Goal: Information Seeking & Learning: Learn about a topic

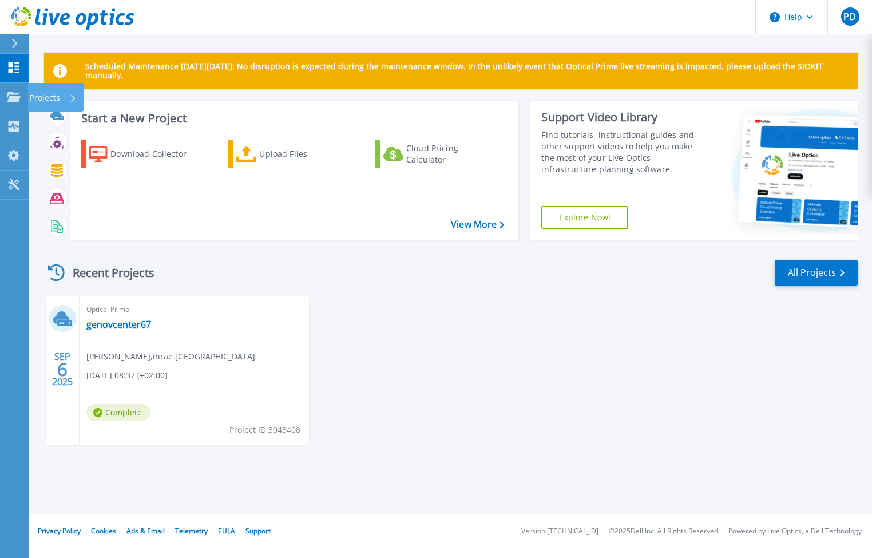
drag, startPoint x: 48, startPoint y: 96, endPoint x: 307, endPoint y: 332, distance: 350.4
click at [48, 97] on p "Projects" at bounding box center [45, 98] width 30 height 30
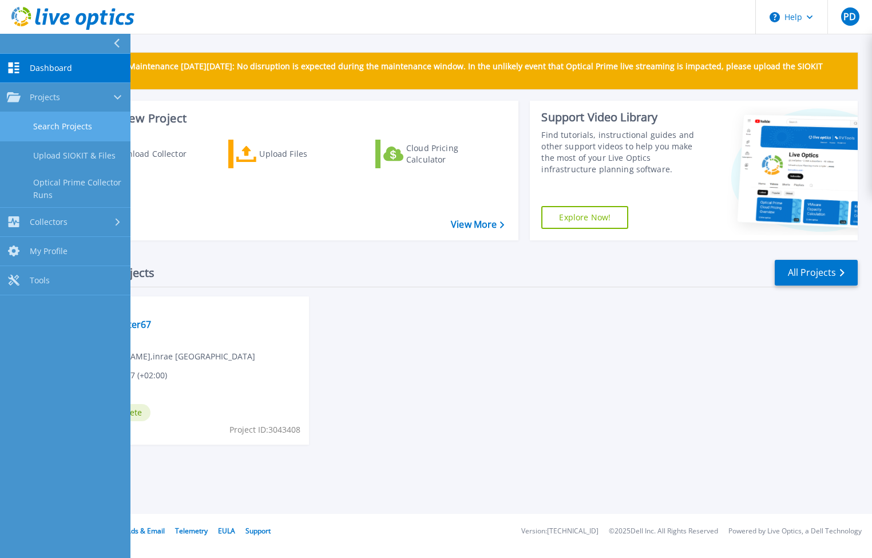
click at [88, 128] on link "Search Projects" at bounding box center [65, 126] width 130 height 29
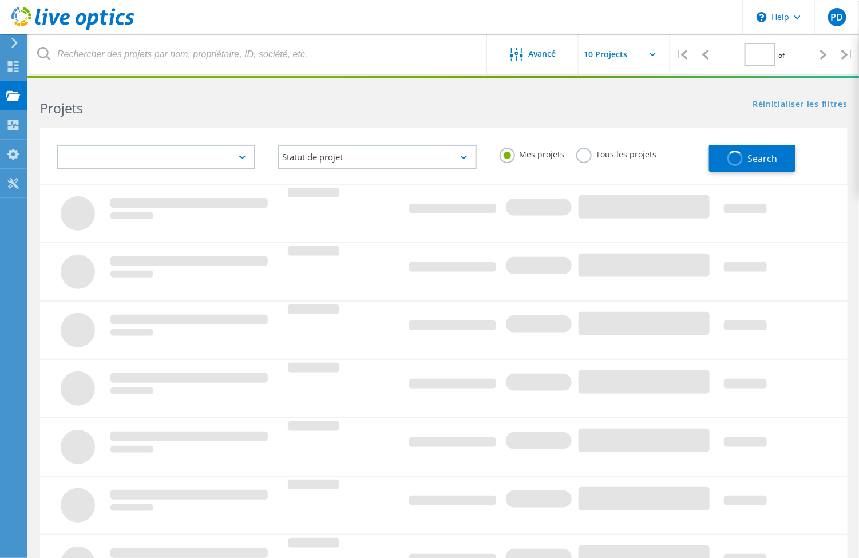
type input "1"
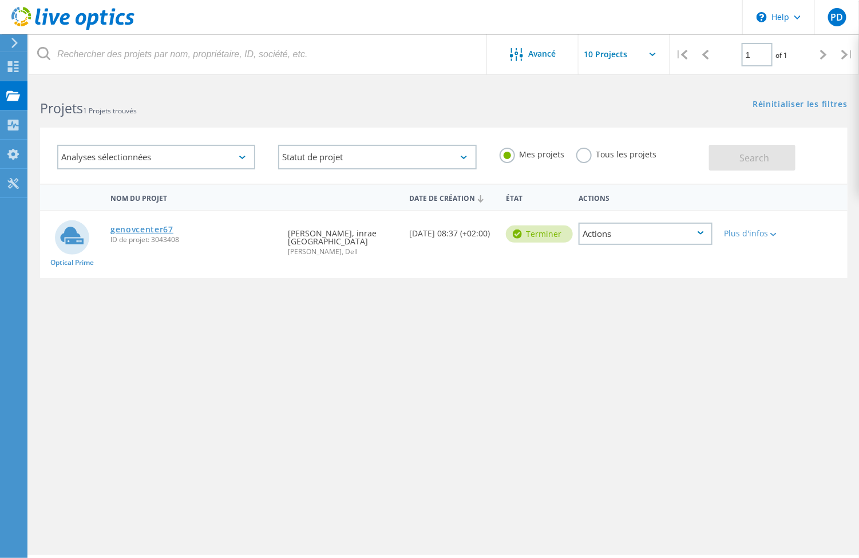
click at [129, 227] on link "genovcenter67" at bounding box center [141, 229] width 63 height 8
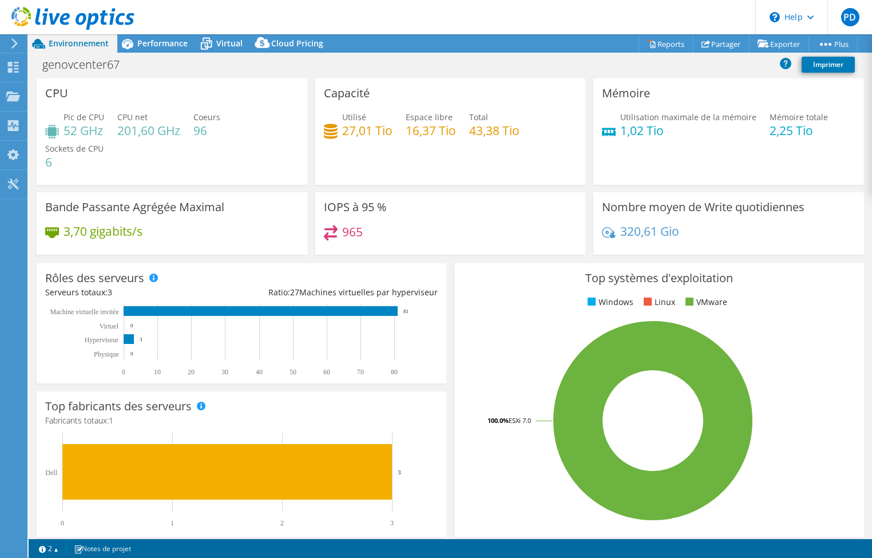
select select "USD"
click at [229, 38] on span "Virtual" at bounding box center [229, 43] width 26 height 11
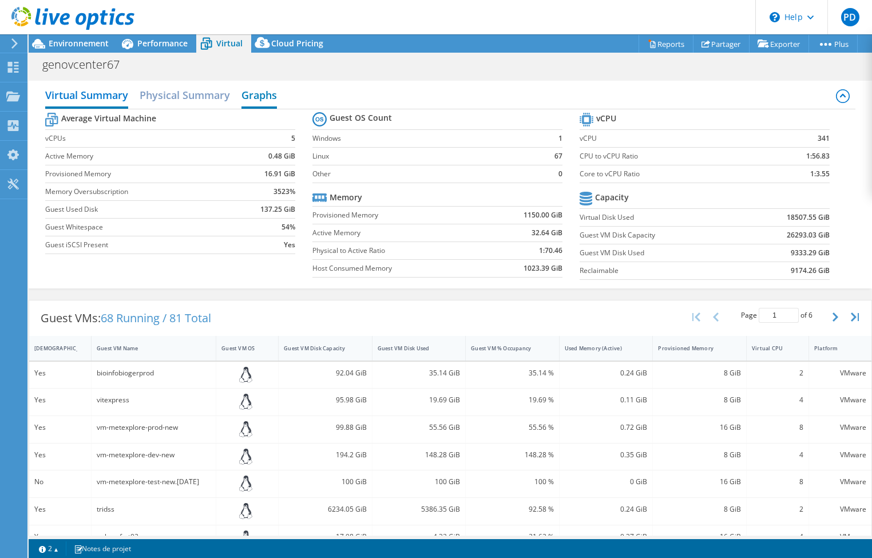
click at [263, 93] on h2 "Graphs" at bounding box center [258, 96] width 35 height 25
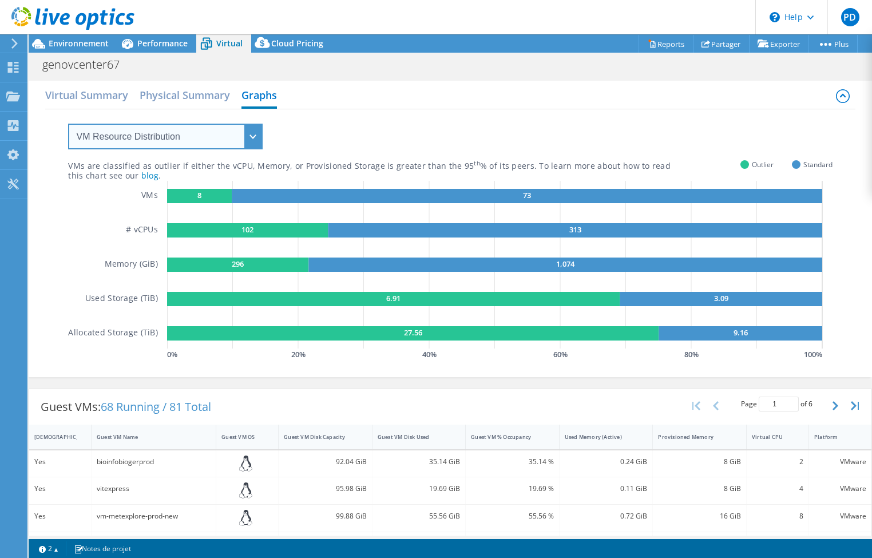
click at [220, 133] on select "VM Resource Distribution Provisioning Contrast Over Provisioning" at bounding box center [165, 137] width 195 height 26
select select "Over Provisioning"
click at [68, 124] on select "VM Resource Distribution Provisioning Contrast Over Provisioning" at bounding box center [165, 137] width 195 height 26
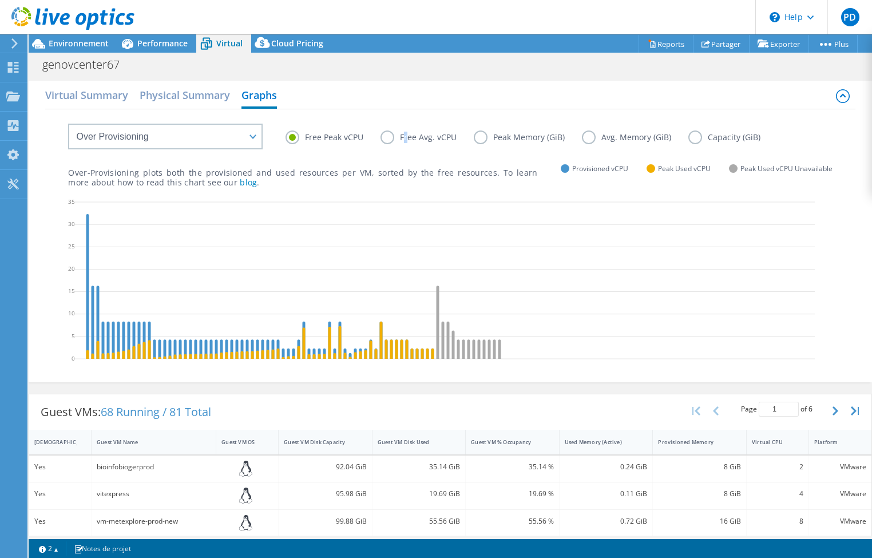
click at [406, 140] on label "Free Avg. vCPU" at bounding box center [427, 137] width 93 height 14
drag, startPoint x: 406, startPoint y: 140, endPoint x: 385, endPoint y: 139, distance: 20.6
click at [385, 139] on label "Free Avg. vCPU" at bounding box center [427, 137] width 93 height 14
click at [0, 0] on input "Free Avg. vCPU" at bounding box center [0, 0] width 0 height 0
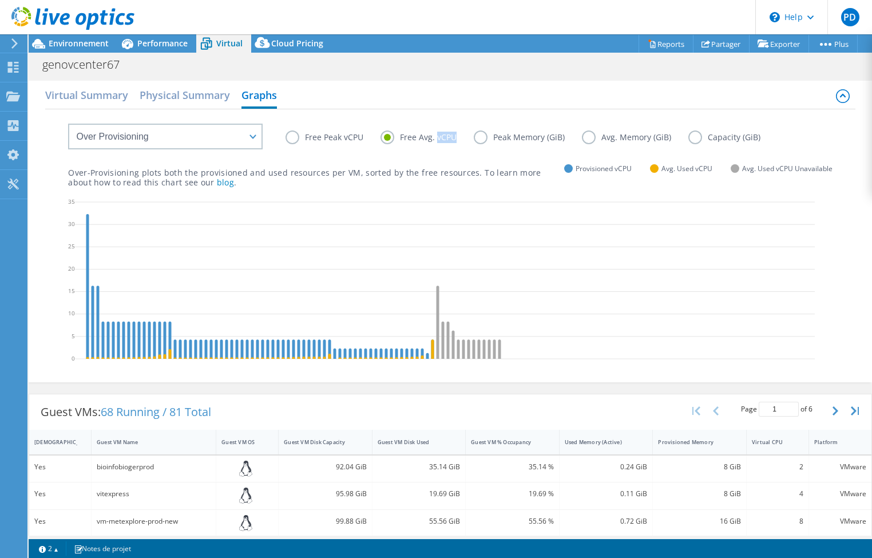
click at [385, 139] on label "Free Avg. vCPU" at bounding box center [427, 137] width 93 height 14
click at [0, 0] on input "Free Avg. vCPU" at bounding box center [0, 0] width 0 height 0
click at [486, 134] on label "Peak Memory (GiB)" at bounding box center [528, 137] width 108 height 14
click at [0, 0] on input "Peak Memory (GiB)" at bounding box center [0, 0] width 0 height 0
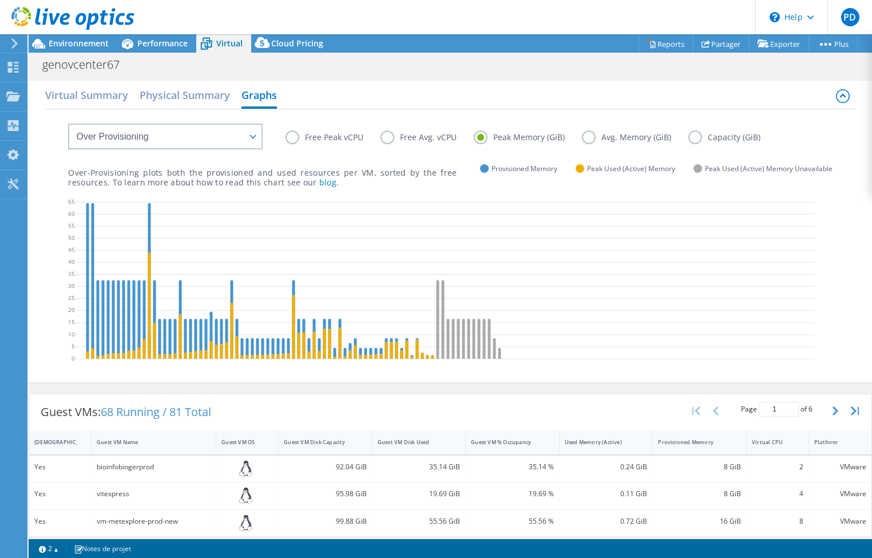
click at [589, 130] on label "Avg. Memory (GiB)" at bounding box center [635, 137] width 106 height 14
click at [0, 0] on input "Avg. Memory (GiB)" at bounding box center [0, 0] width 0 height 0
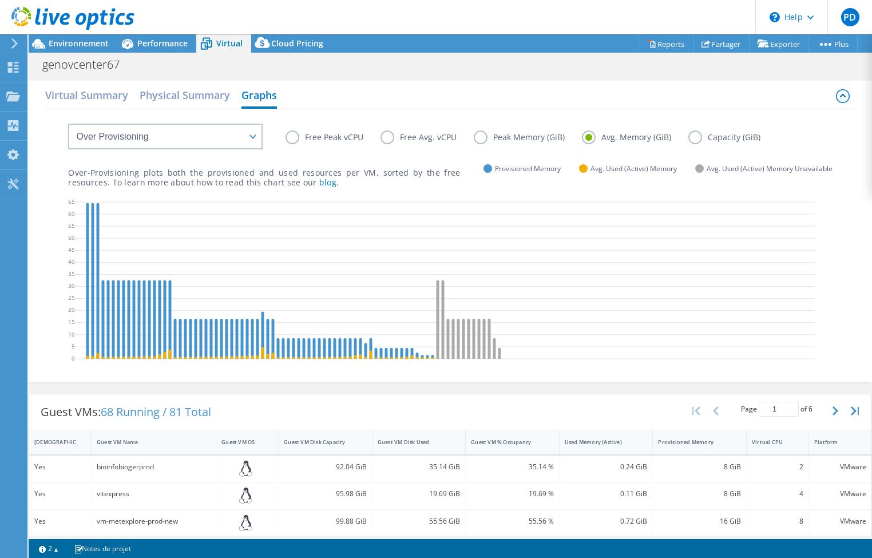
click at [690, 125] on div "Free Peak vCPU Free Avg. vCPU Peak Memory (GiB) Avg. Memory (GiB) Capacity (GiB)" at bounding box center [450, 128] width 764 height 39
click at [694, 136] on label "Capacity (GiB)" at bounding box center [732, 137] width 89 height 14
click at [0, 0] on input "Capacity (GiB)" at bounding box center [0, 0] width 0 height 0
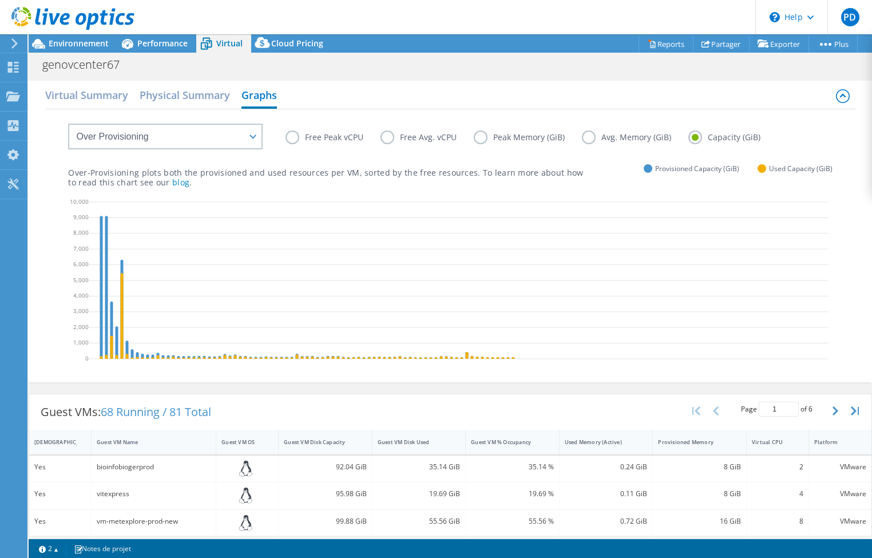
click at [481, 134] on label "Peak Memory (GiB)" at bounding box center [528, 137] width 108 height 14
click at [0, 0] on input "Peak Memory (GiB)" at bounding box center [0, 0] width 0 height 0
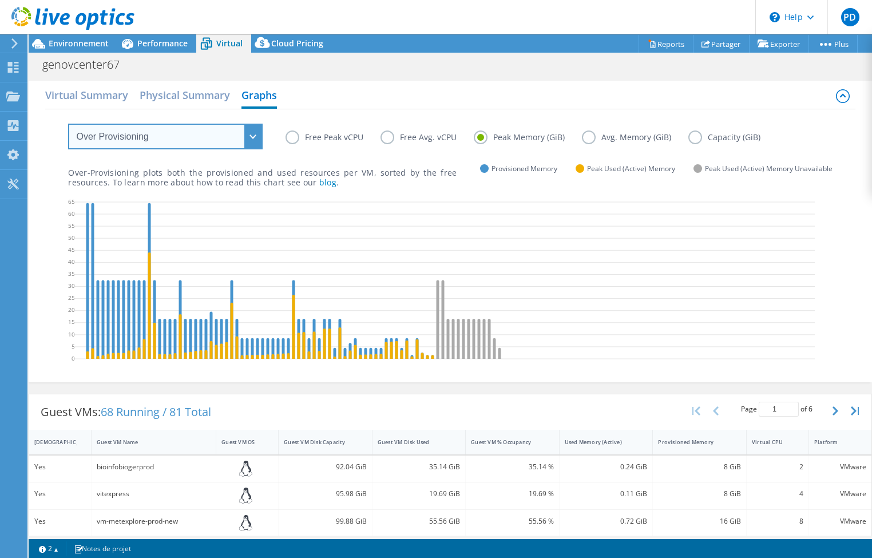
click at [239, 137] on select "VM Resource Distribution Provisioning Contrast Over Provisioning" at bounding box center [165, 137] width 195 height 26
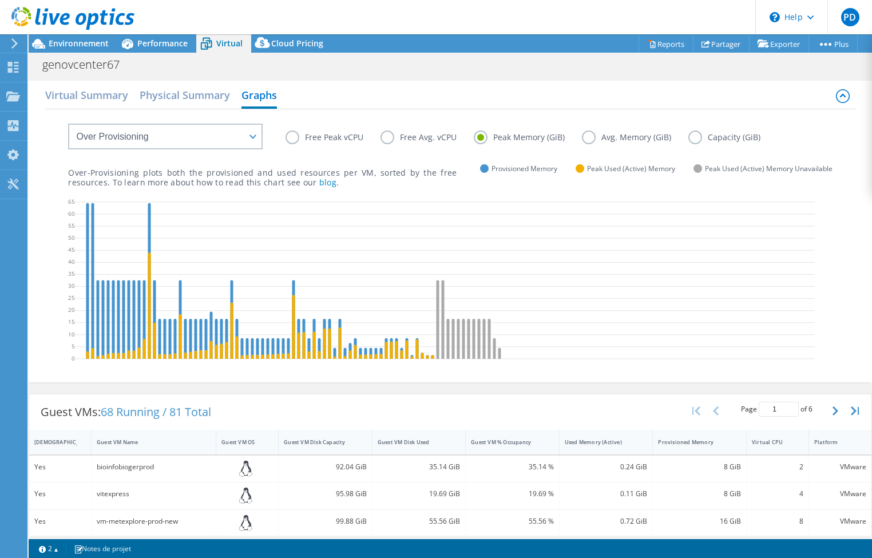
click at [565, 295] on icon at bounding box center [445, 282] width 740 height 172
click at [383, 461] on div "35.14 GiB" at bounding box center [419, 467] width 83 height 13
click at [342, 467] on div "92.04 GiB" at bounding box center [325, 467] width 83 height 13
click at [342, 468] on div "92.04 GiB" at bounding box center [325, 467] width 83 height 13
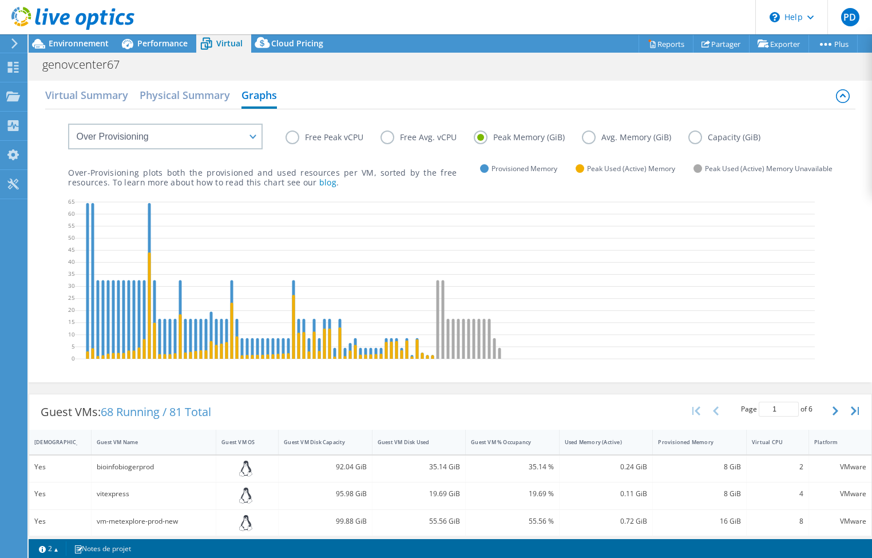
click at [117, 461] on div "bioinfobiogerprod" at bounding box center [154, 467] width 114 height 13
drag, startPoint x: 117, startPoint y: 460, endPoint x: 177, endPoint y: 290, distance: 180.3
click at [177, 290] on icon at bounding box center [445, 282] width 740 height 172
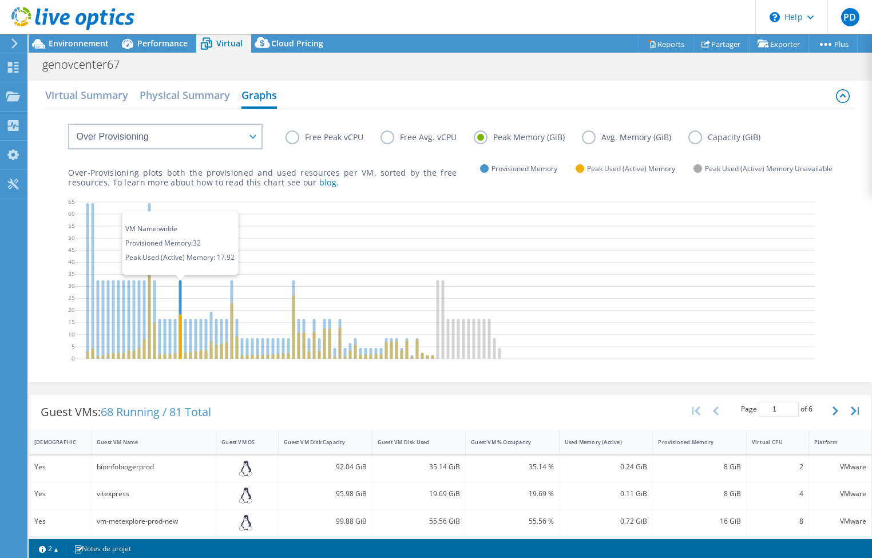
click at [180, 290] on icon at bounding box center [180, 319] width 3 height 78
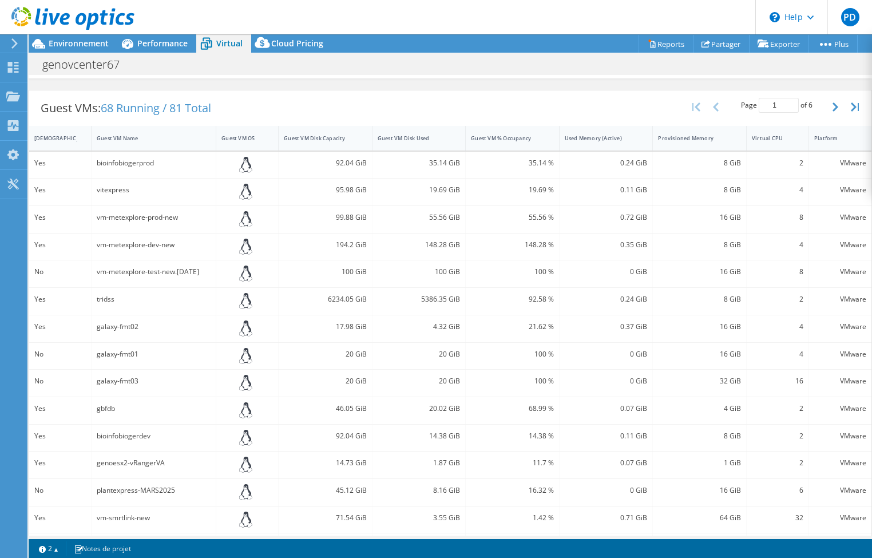
scroll to position [338, 0]
